Goal: Manage account settings

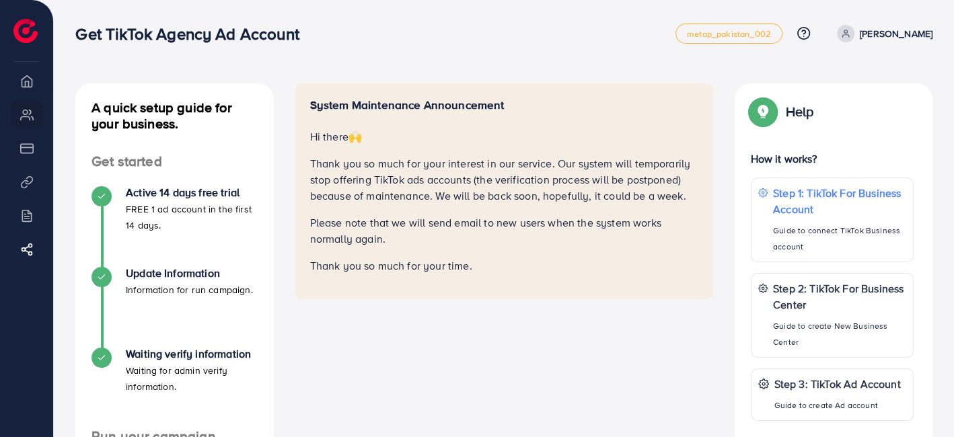
click at [855, 37] on span at bounding box center [845, 33] width 17 height 17
